Goal: Task Accomplishment & Management: Use online tool/utility

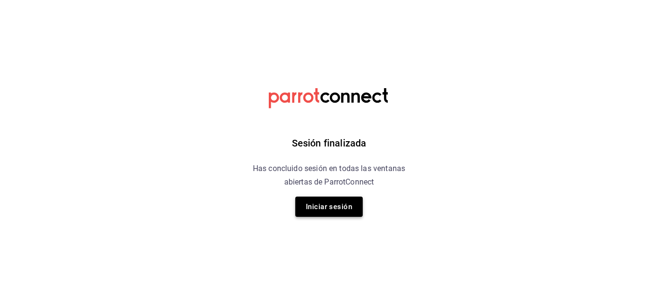
click at [330, 205] on button "Iniciar sesión" at bounding box center [328, 207] width 67 height 20
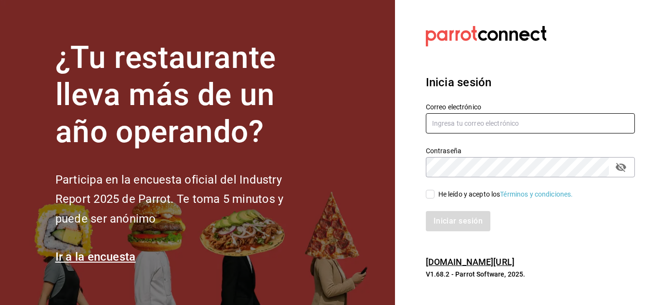
type input "esteban.santos@grupocosteno.com"
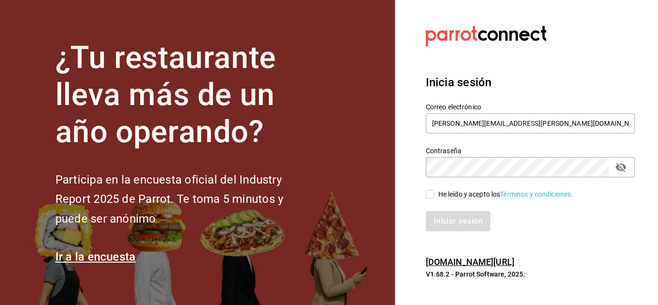
click at [432, 192] on input "He leído y acepto los Términos y condiciones." at bounding box center [430, 194] width 9 height 9
checkbox input "true"
click at [444, 216] on button "Iniciar sesión" at bounding box center [459, 221] width 66 height 20
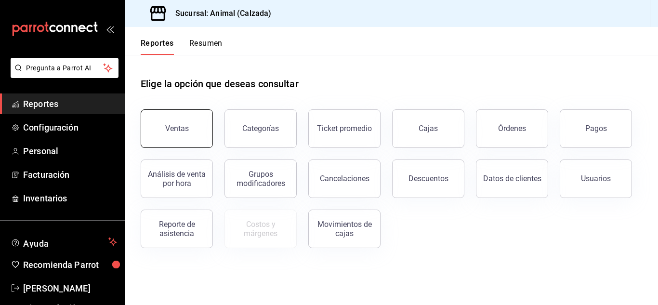
click at [166, 126] on div "Ventas" at bounding box center [177, 128] width 24 height 9
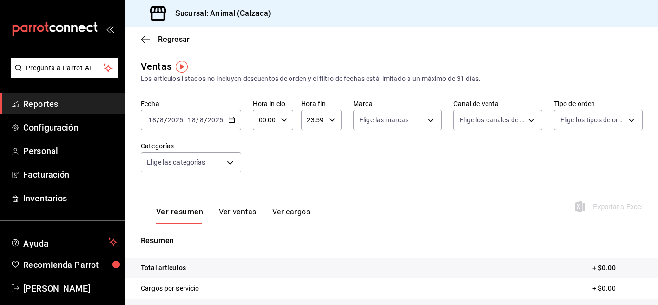
click at [232, 121] on icon "button" at bounding box center [231, 120] width 7 height 7
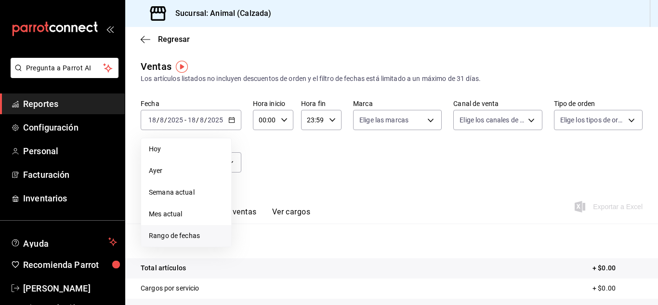
click at [185, 239] on span "Rango de fechas" at bounding box center [186, 236] width 75 height 10
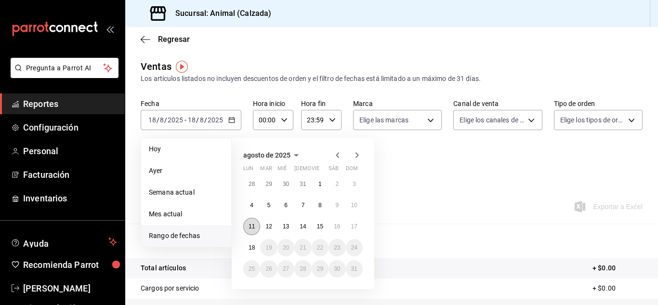
click at [251, 228] on abbr "11" at bounding box center [252, 226] width 6 height 7
click at [251, 245] on abbr "18" at bounding box center [252, 247] width 6 height 7
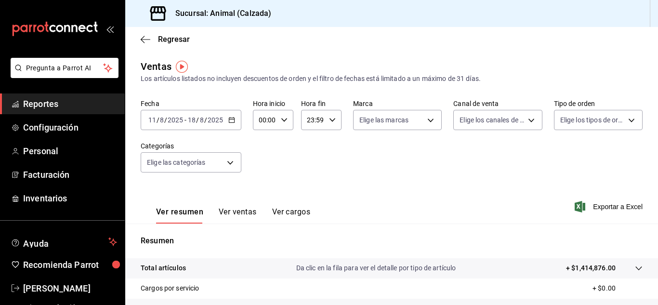
click at [283, 118] on icon "button" at bounding box center [284, 120] width 7 height 7
click at [264, 173] on span "05" at bounding box center [262, 176] width 4 height 8
type input "05:00"
click at [332, 119] on div at bounding box center [329, 152] width 658 height 305
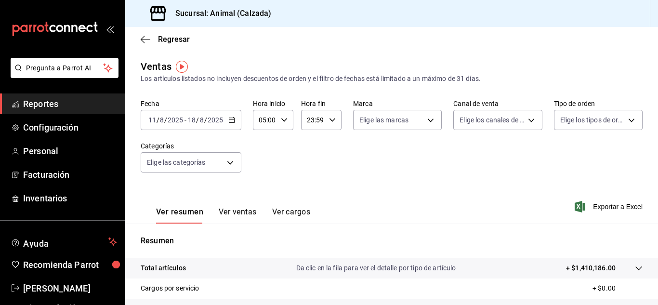
click at [329, 119] on icon "button" at bounding box center [332, 120] width 7 height 7
click at [307, 177] on span "05" at bounding box center [309, 179] width 4 height 8
click at [328, 141] on span "00" at bounding box center [329, 145] width 4 height 8
type input "05:00"
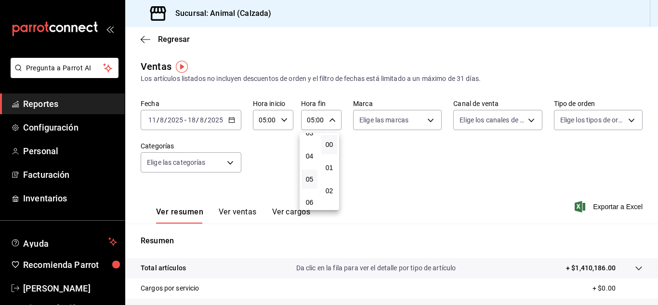
click at [426, 122] on div at bounding box center [329, 152] width 658 height 305
click at [426, 122] on body "Pregunta a Parrot AI Reportes Configuración Personal Facturación Inventarios Ay…" at bounding box center [329, 152] width 658 height 305
click at [399, 157] on span "Ver todas" at bounding box center [391, 157] width 29 height 10
type input "e26472f3-9262-489d-bcba-4c6b034529c7"
checkbox input "true"
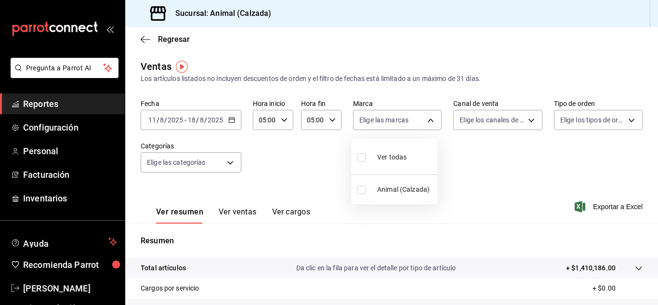
checkbox input "true"
click at [527, 120] on div at bounding box center [329, 152] width 658 height 305
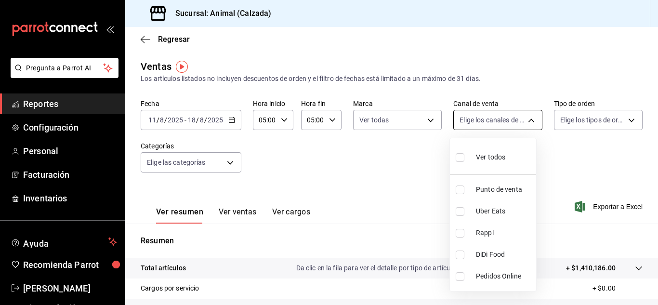
click at [524, 121] on body "Pregunta a Parrot AI Reportes Configuración Personal Facturación Inventarios Ay…" at bounding box center [329, 152] width 658 height 305
click at [494, 153] on span "Ver todos" at bounding box center [490, 157] width 29 height 10
type input "PARROT,UBER_EATS,RAPPI,DIDI_FOOD,ONLINE"
checkbox input "true"
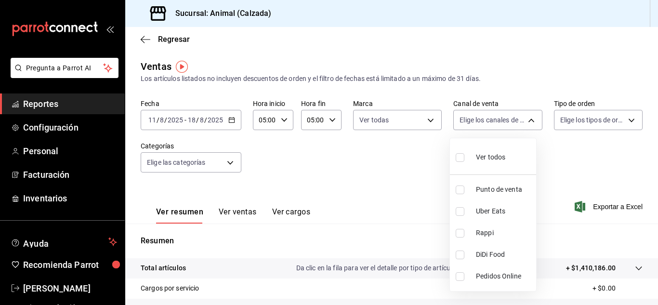
checkbox input "true"
click at [622, 120] on div at bounding box center [329, 152] width 658 height 305
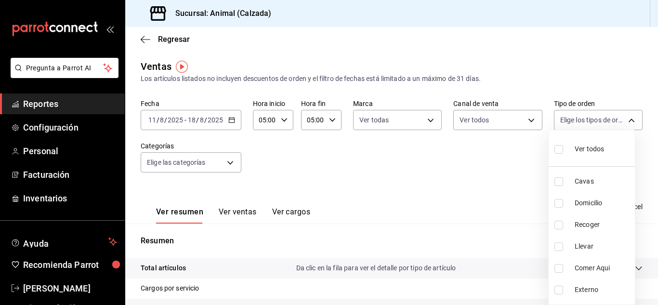
click at [624, 120] on body "Pregunta a Parrot AI Reportes Configuración Personal Facturación Inventarios Ay…" at bounding box center [329, 152] width 658 height 305
click at [589, 148] on span "Ver todos" at bounding box center [589, 149] width 29 height 10
type input "588630d3-b511-4bba-a729-32472510037f,54b7ae00-ca47-4ec1-b7ff-55842c0a2b62,92293…"
checkbox input "true"
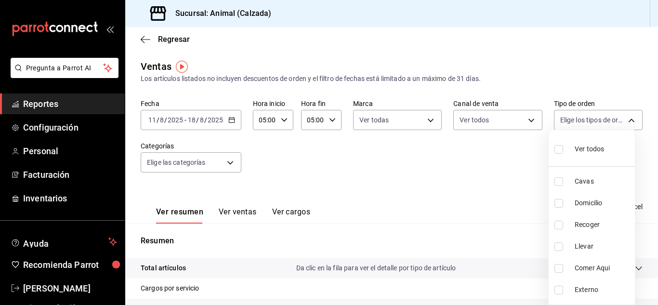
checkbox input "true"
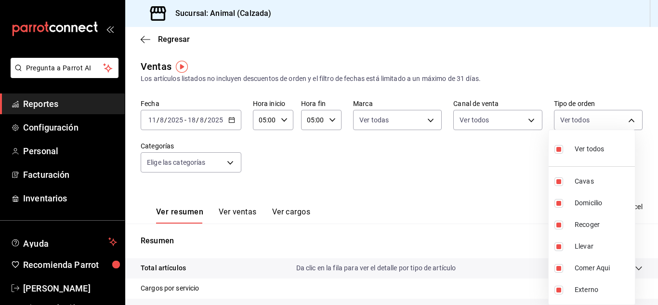
click at [228, 162] on div at bounding box center [329, 152] width 658 height 305
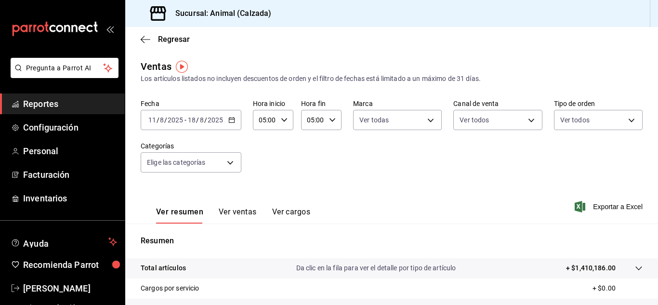
click at [228, 162] on div "Ver todos Cavas Domicilio Recoger Llevar Comer Aqui Externo" at bounding box center [329, 152] width 658 height 305
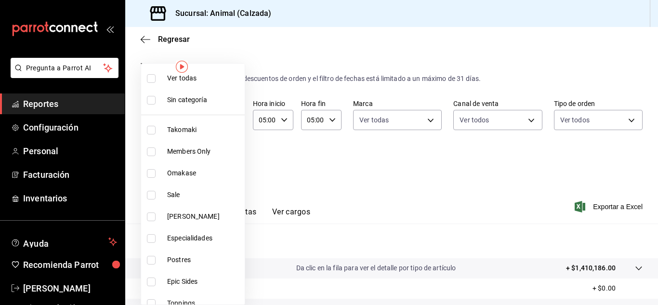
click at [228, 162] on body "Pregunta a Parrot AI Reportes Configuración Personal Facturación Inventarios Ay…" at bounding box center [329, 152] width 658 height 305
click at [211, 73] on span "Ver todas" at bounding box center [204, 78] width 74 height 10
type input "5d35a5f4-3063-4397-a550-a8f4eca83956,9bcdf976-3d2d-44f2-8aa2-d656f6bc4aaa,d84f4…"
checkbox input "true"
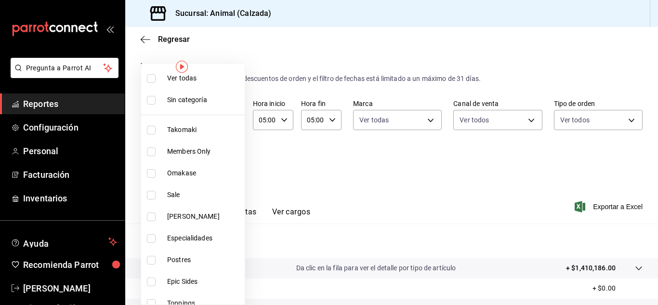
checkbox input "true"
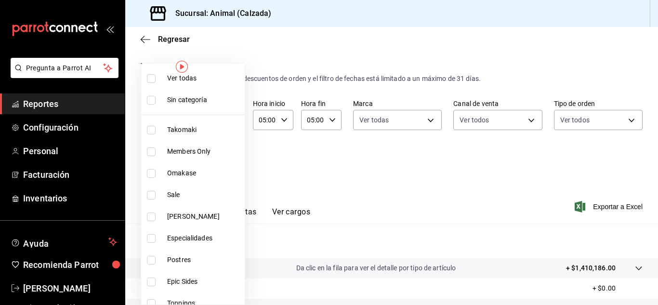
checkbox input "true"
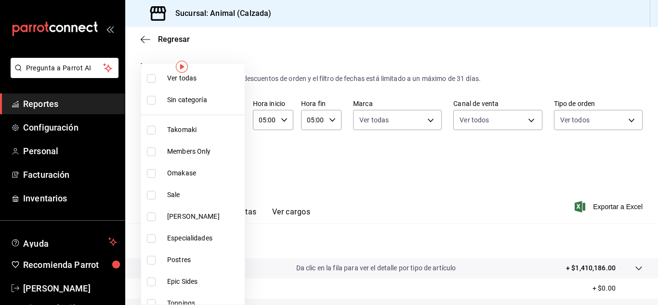
checkbox input "true"
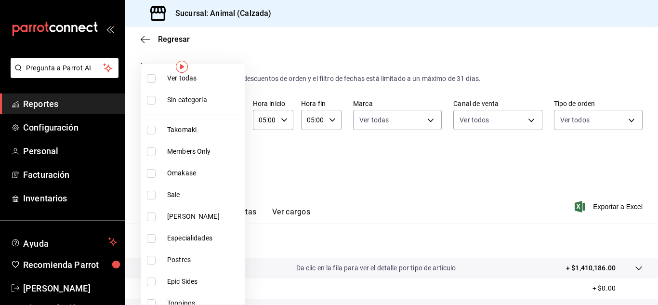
checkbox input "true"
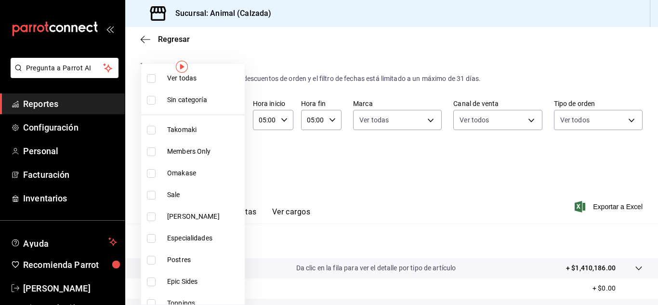
checkbox input "true"
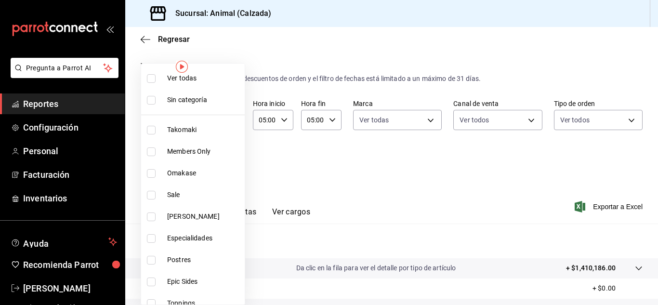
checkbox input "true"
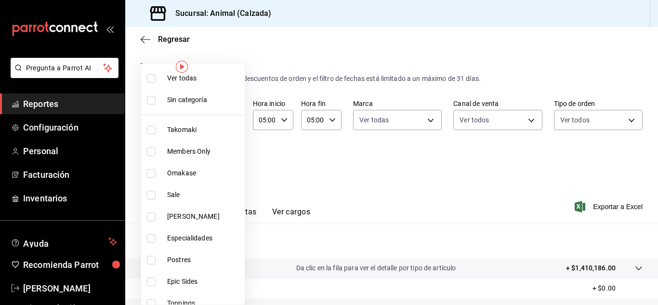
checkbox input "true"
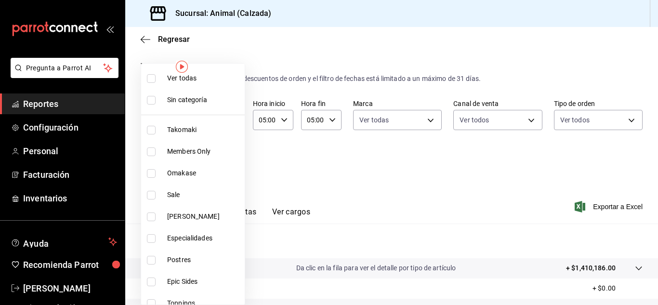
checkbox input "true"
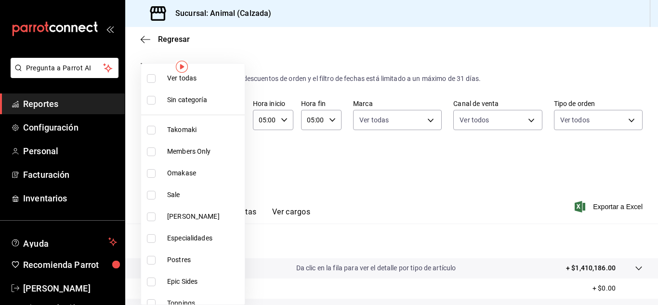
checkbox input "true"
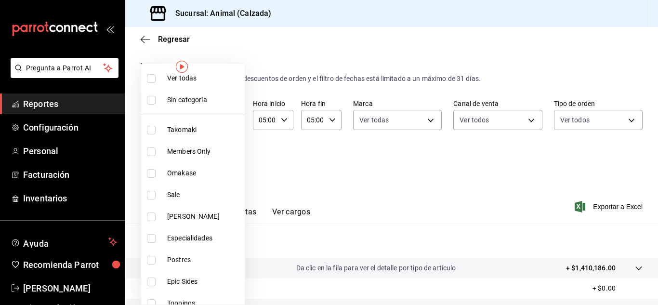
checkbox input "true"
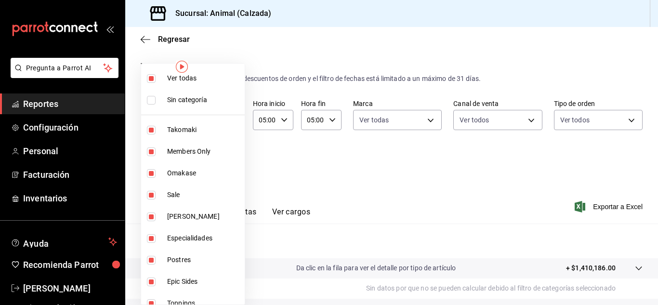
click at [531, 164] on div at bounding box center [329, 152] width 658 height 305
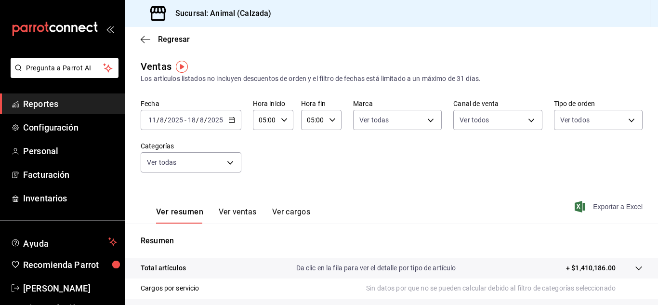
click at [600, 204] on span "Exportar a Excel" at bounding box center [610, 207] width 66 height 12
